Goal: Task Accomplishment & Management: Use online tool/utility

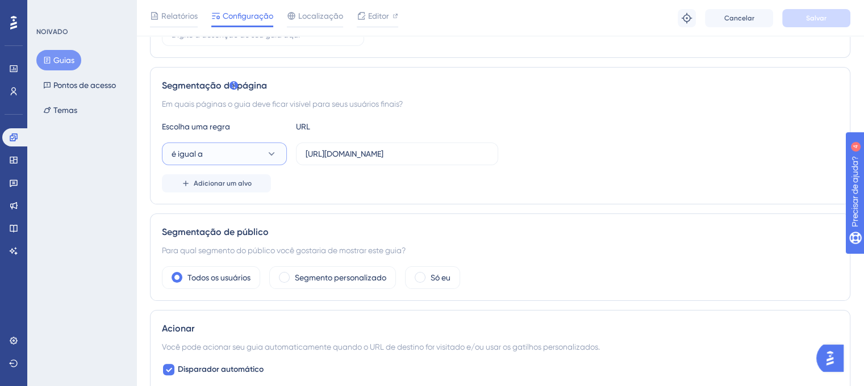
click at [246, 152] on button "é igual a" at bounding box center [224, 154] width 125 height 23
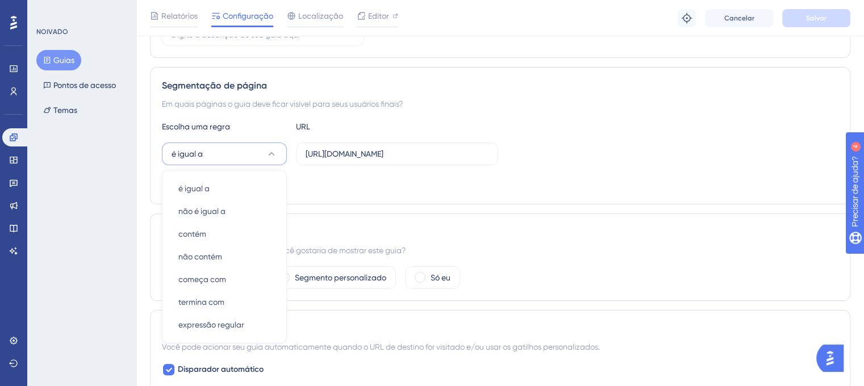
scroll to position [290, 0]
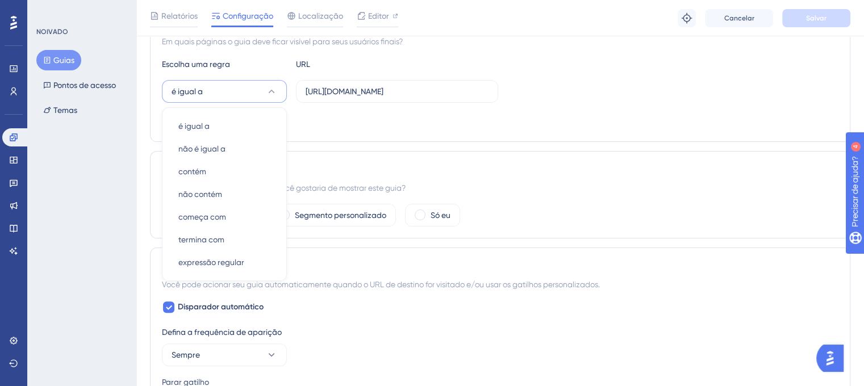
click at [454, 118] on div "Adicionar um alvo" at bounding box center [500, 121] width 677 height 18
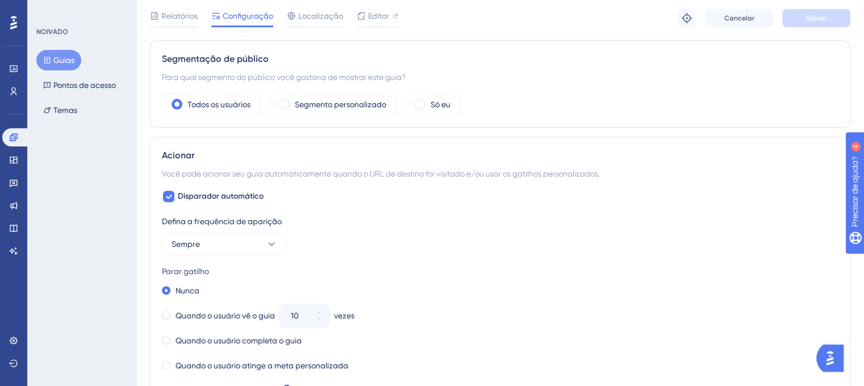
scroll to position [403, 0]
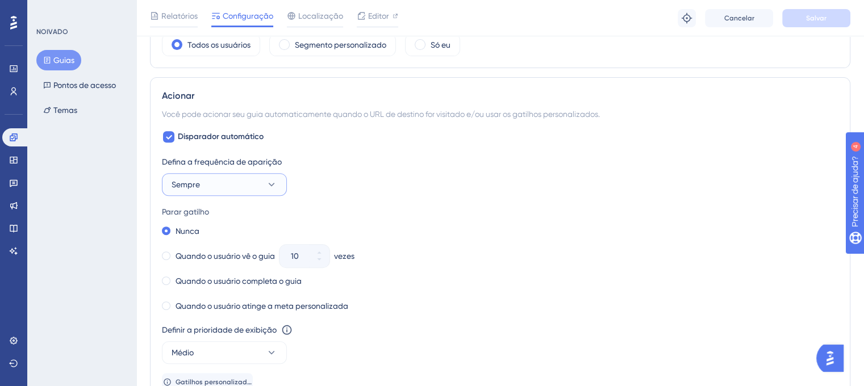
click at [250, 177] on button "Sempre" at bounding box center [224, 184] width 125 height 23
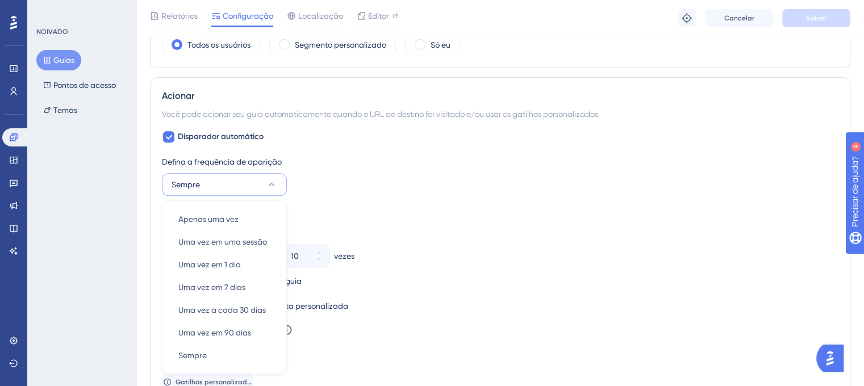
scroll to position [553, 0]
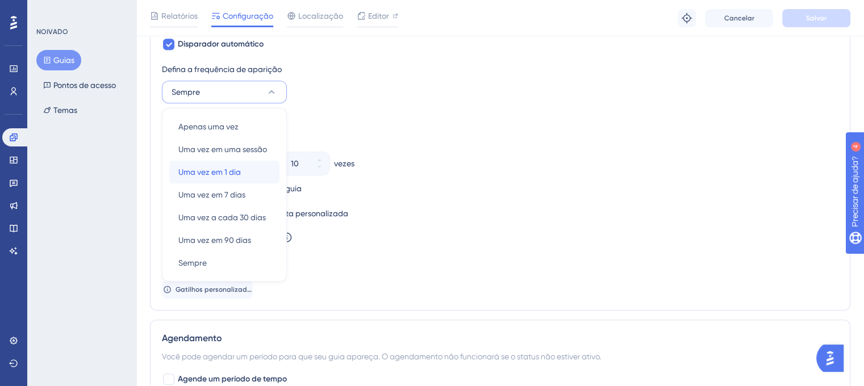
click at [223, 162] on div "Uma vez em 1 dia Uma vez em 1 dia" at bounding box center [224, 172] width 92 height 23
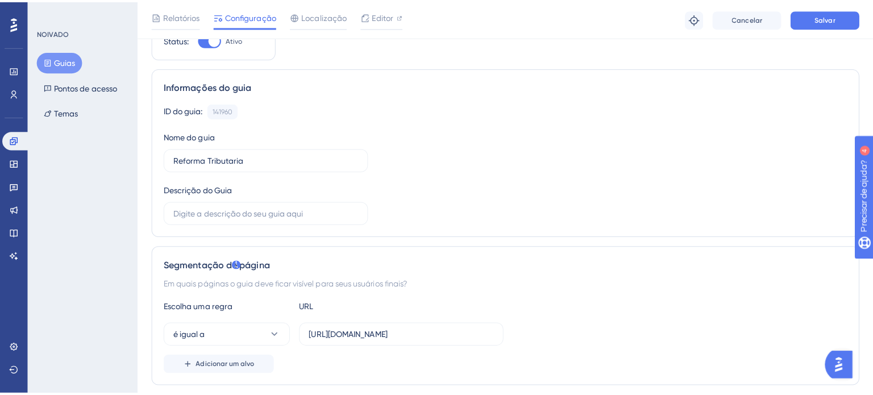
scroll to position [0, 0]
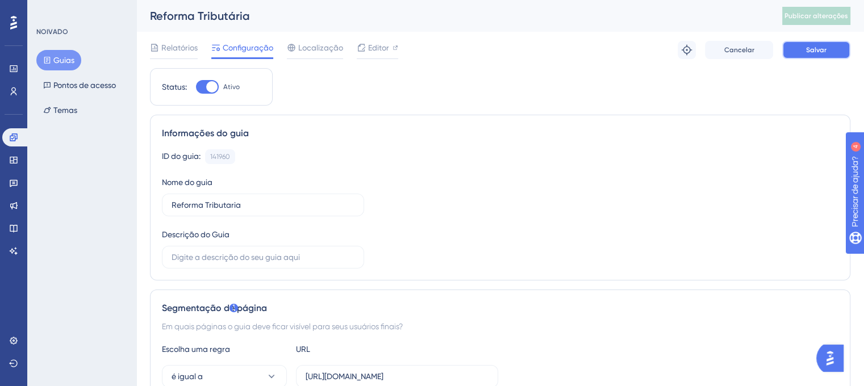
click at [820, 43] on button "Salvar" at bounding box center [816, 50] width 68 height 18
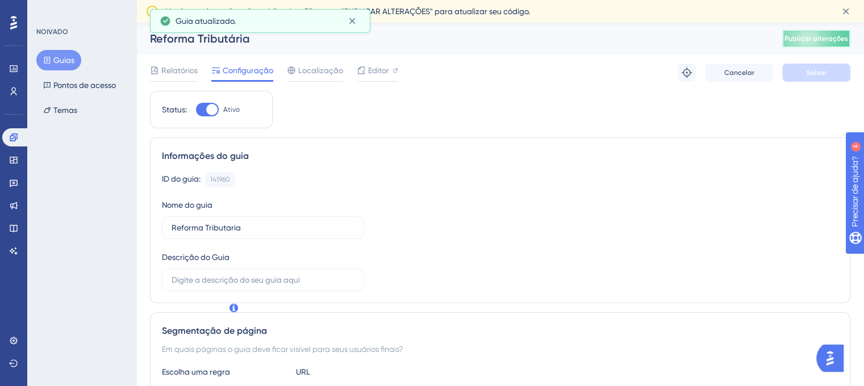
click at [818, 43] on button "Publicar alterações" at bounding box center [816, 39] width 68 height 18
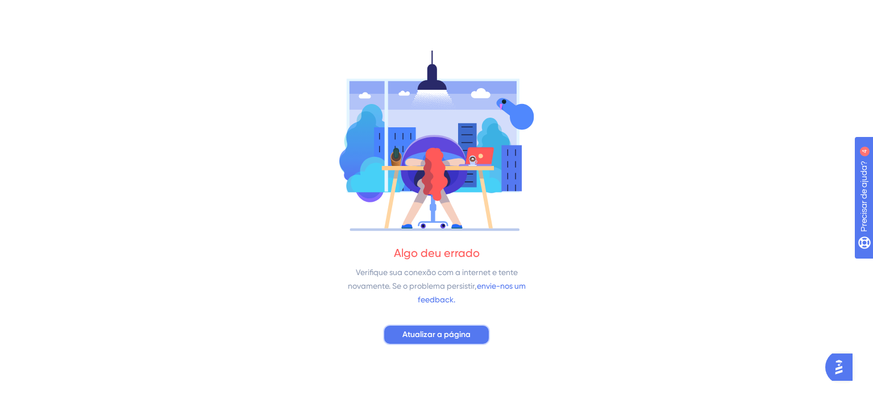
click at [437, 343] on button "Atualizar a página" at bounding box center [436, 334] width 107 height 20
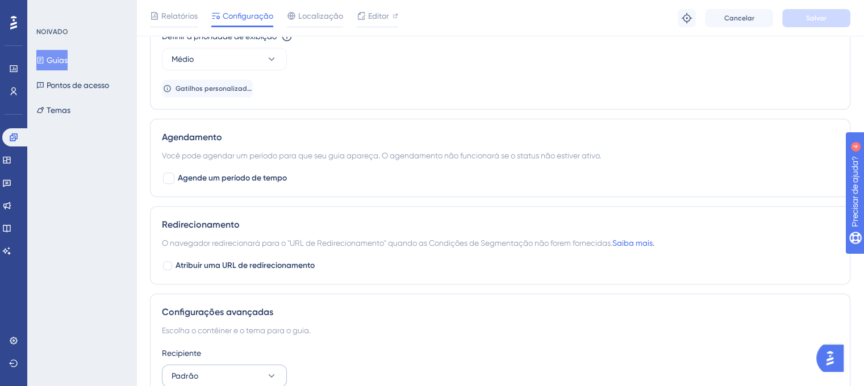
scroll to position [635, 0]
